Goal: Use online tool/utility: Utilize a website feature to perform a specific function

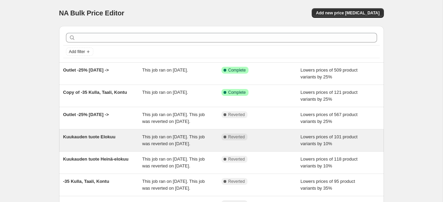
click at [120, 147] on div "Kuukauden tuote Elokuu" at bounding box center [102, 140] width 79 height 14
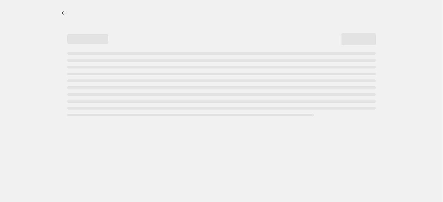
select select "percentage"
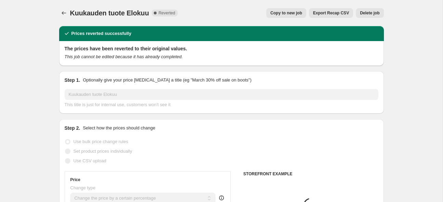
select select "collection"
click at [291, 13] on span "Copy to new job" at bounding box center [286, 12] width 32 height 5
select select "percentage"
select select "collection"
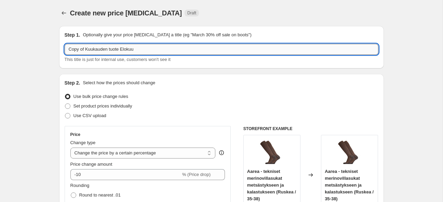
click at [120, 51] on input "Copy of Kuukauden tuote Elokuu" at bounding box center [222, 49] width 314 height 11
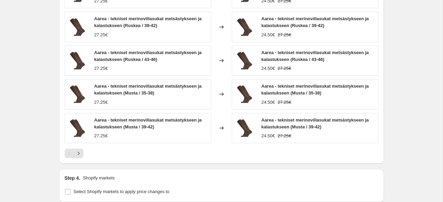
scroll to position [647, 0]
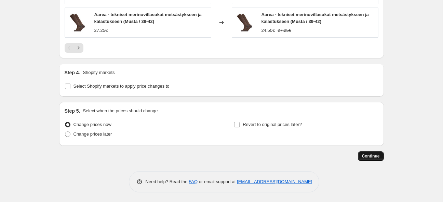
type input "Kuukauden tuote syyskuu"
click at [368, 156] on span "Continue" at bounding box center [371, 155] width 18 height 5
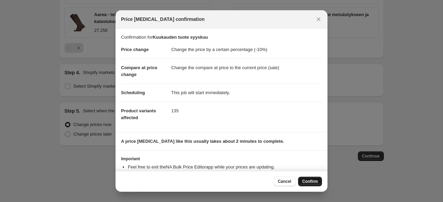
click at [315, 183] on span "Confirm" at bounding box center [310, 180] width 16 height 5
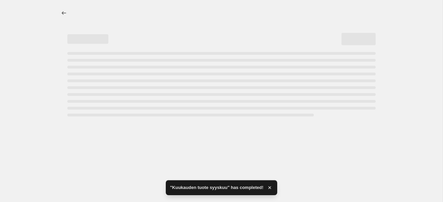
select select "percentage"
select select "collection"
